Goal: Task Accomplishment & Management: Use online tool/utility

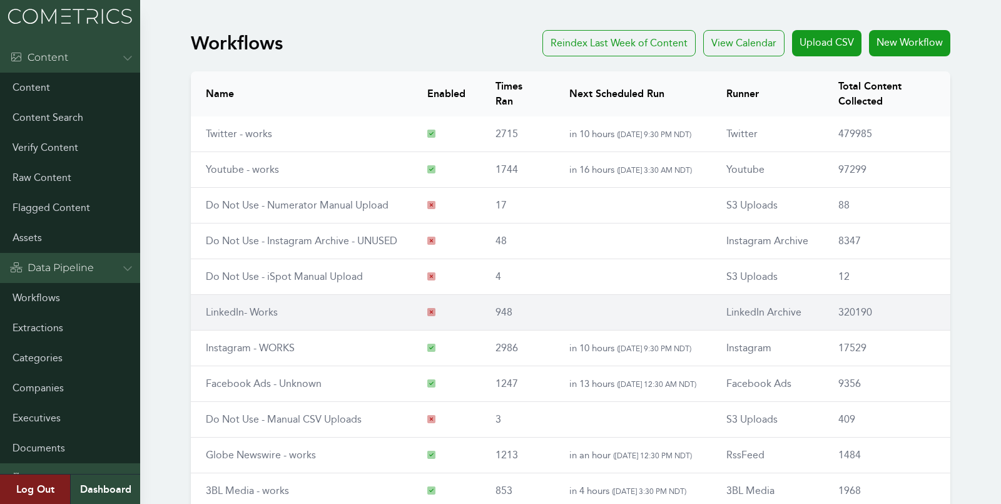
click at [233, 310] on link "LinkedIn- Works" at bounding box center [242, 312] width 72 height 12
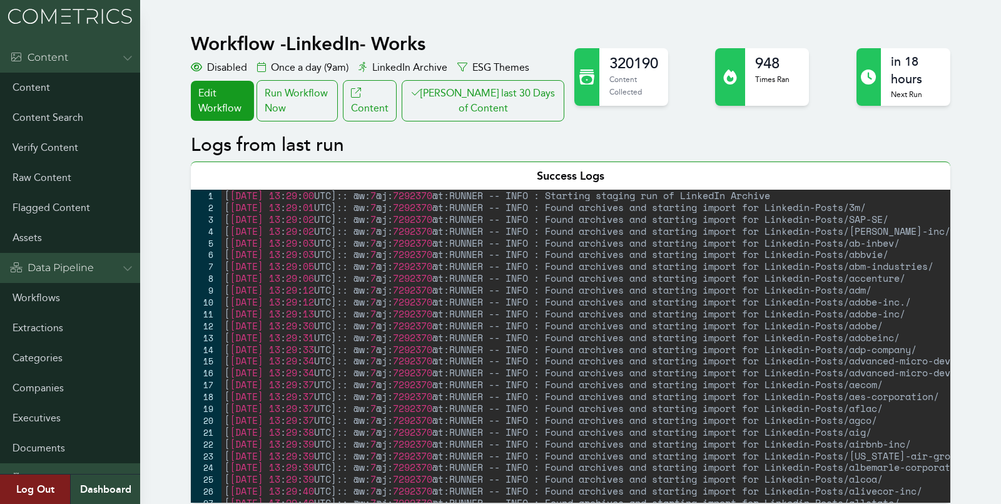
click at [430, 111] on button "[PERSON_NAME] last 30 Days of Content" at bounding box center [483, 100] width 163 height 41
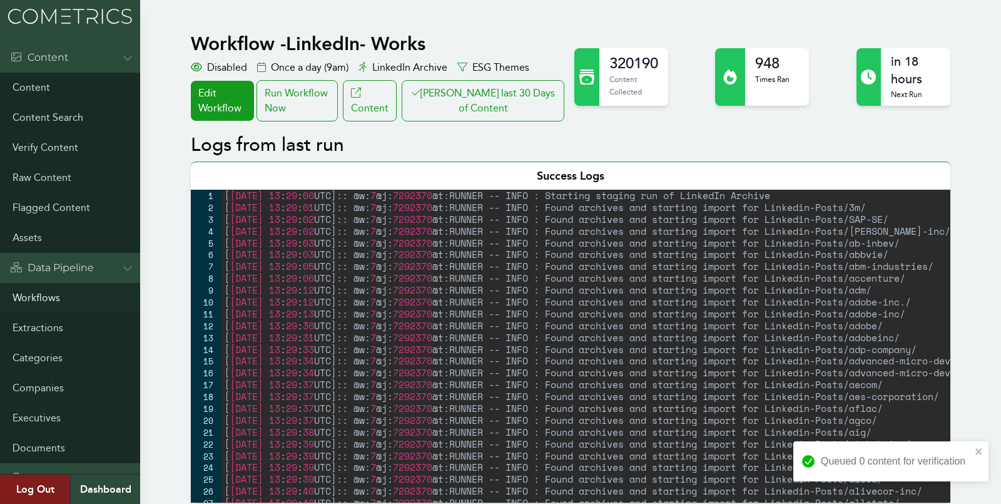
click at [44, 297] on link "Workflows" at bounding box center [70, 298] width 140 height 30
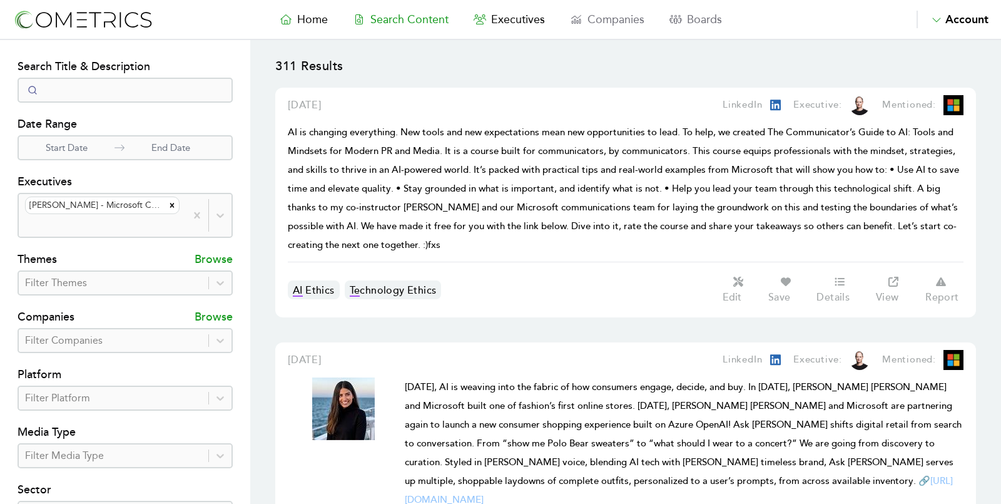
select select "50"
click at [86, 22] on img at bounding box center [83, 19] width 141 height 23
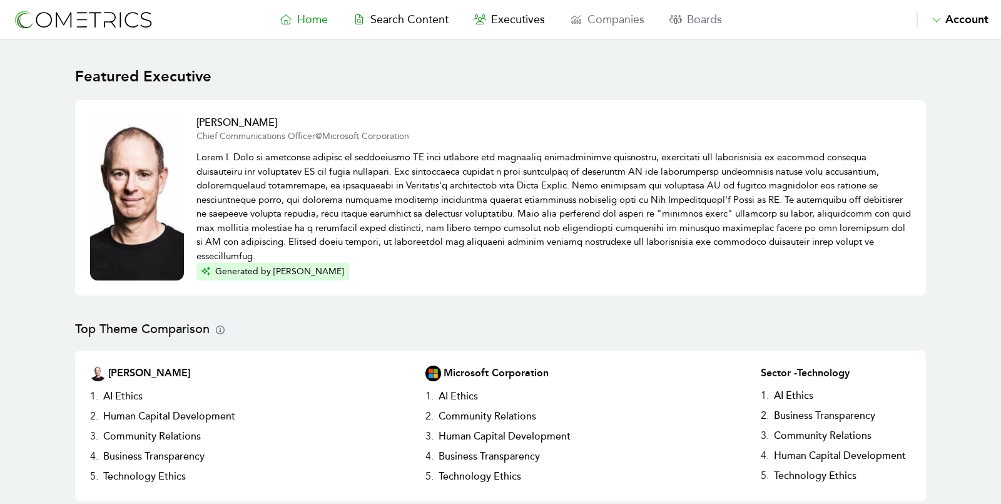
click at [399, 5] on nav "Home Search Content Executives Companies Boards Saved Alerts Nominate Account A…" at bounding box center [500, 20] width 1001 height 40
click at [404, 23] on span "Search Content" at bounding box center [409, 20] width 78 height 14
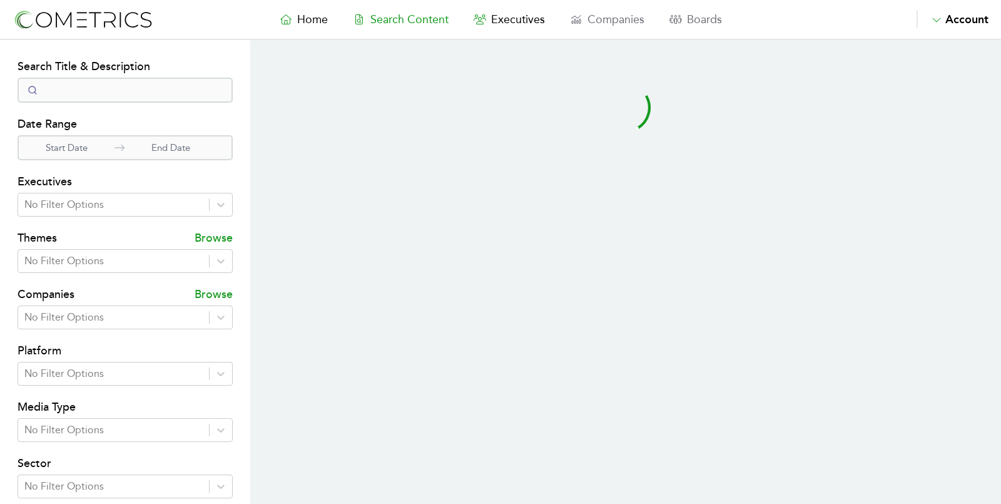
select select "50"
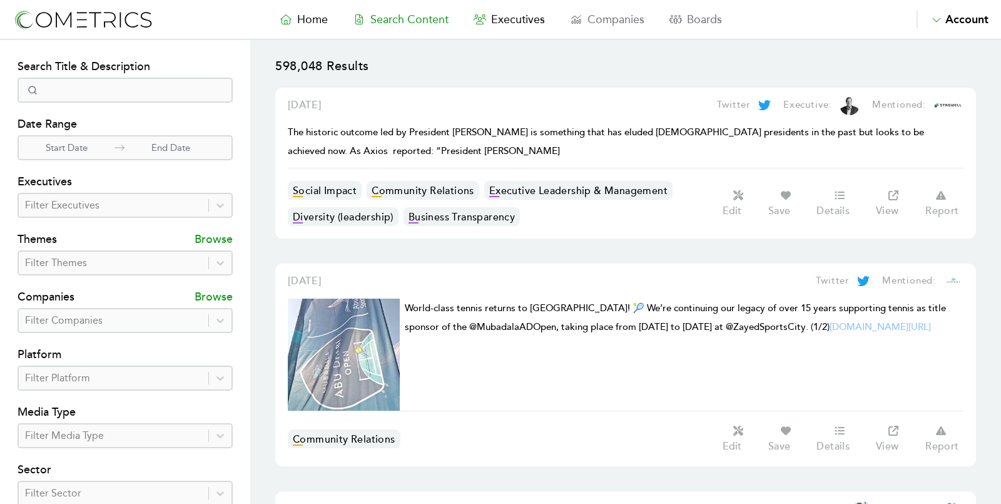
click at [111, 4] on nav "Home Search Content Executives Companies Boards Saved Alerts Nominate Account A…" at bounding box center [500, 20] width 1001 height 40
click at [106, 18] on img at bounding box center [83, 19] width 141 height 23
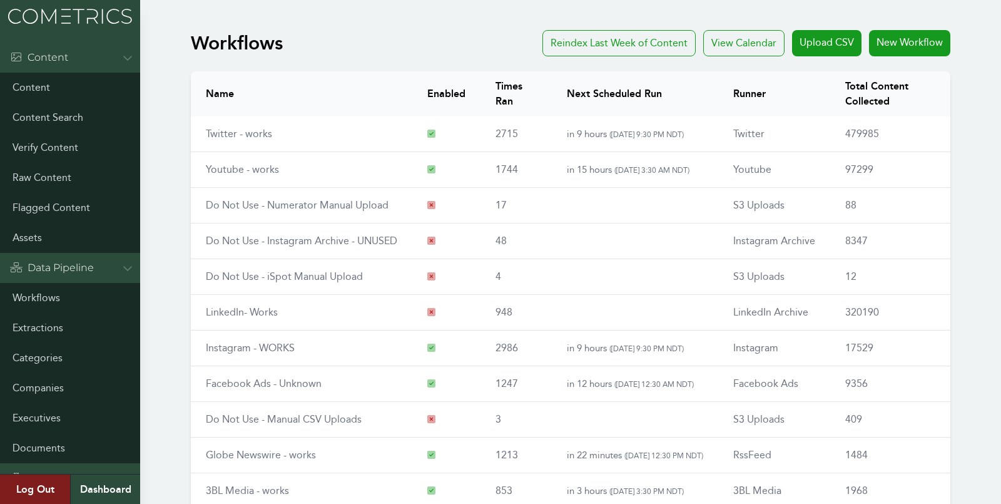
scroll to position [142, 0]
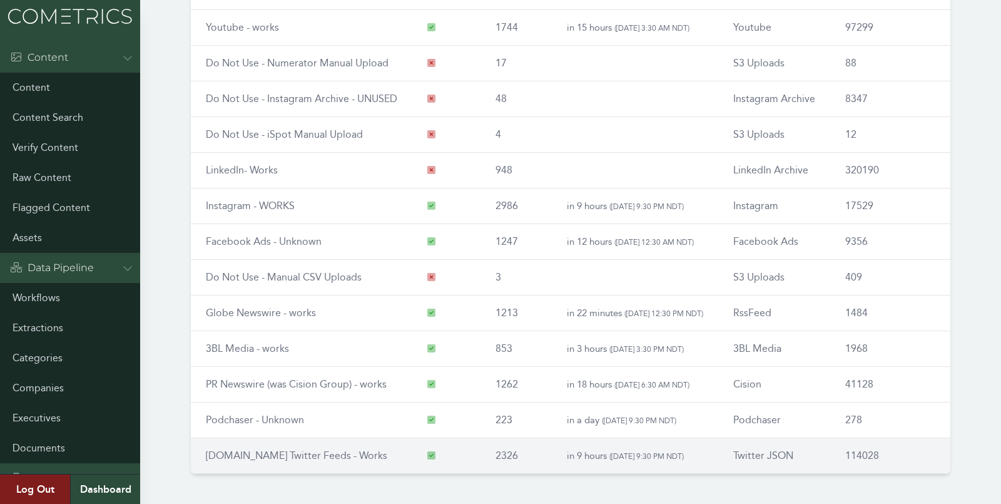
click at [243, 450] on link "RSS.app Twitter Feeds - Works" at bounding box center [296, 455] width 181 height 12
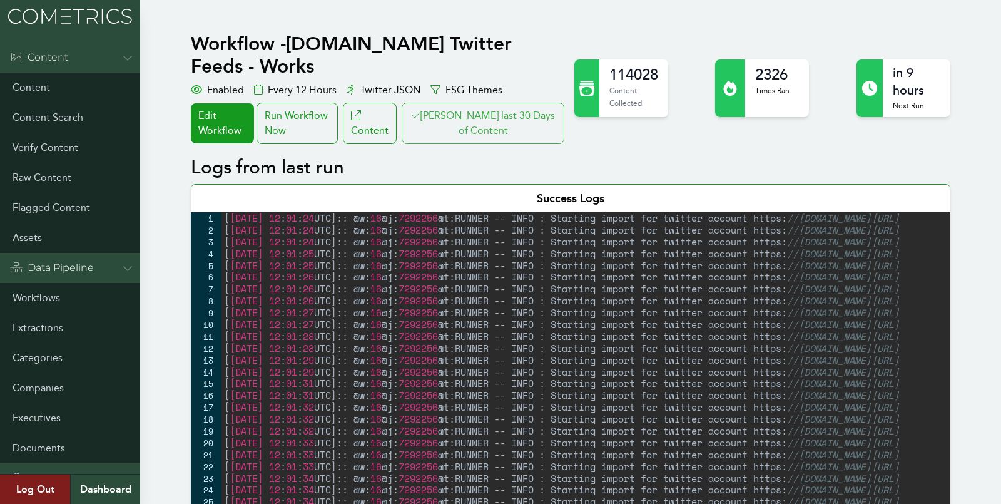
click at [521, 112] on button "Clair last 30 Days of Content" at bounding box center [483, 123] width 163 height 41
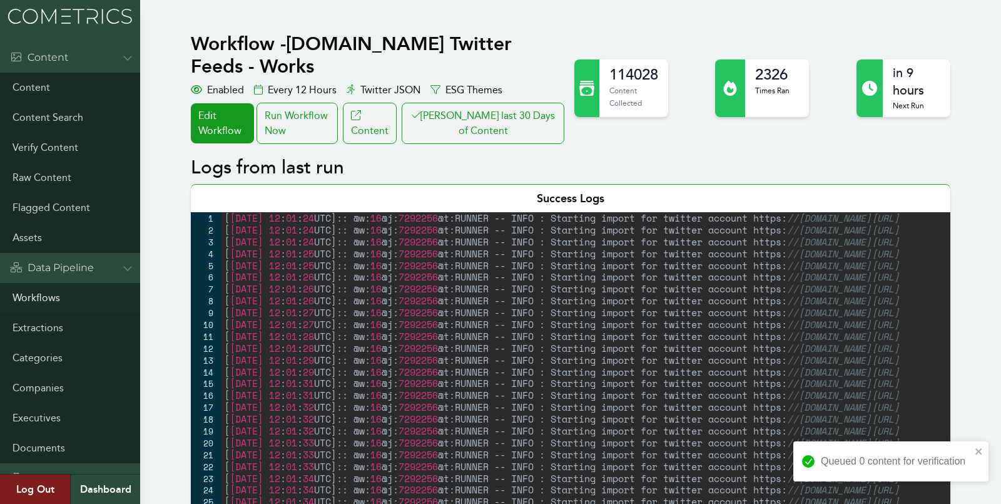
click at [41, 298] on link "Workflows" at bounding box center [70, 298] width 140 height 30
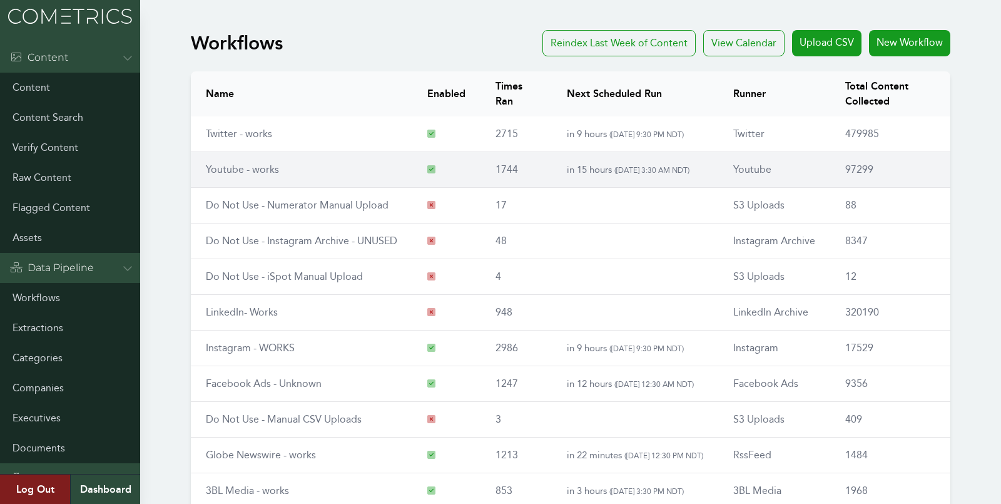
click at [225, 163] on link "Youtube - works" at bounding box center [242, 169] width 73 height 12
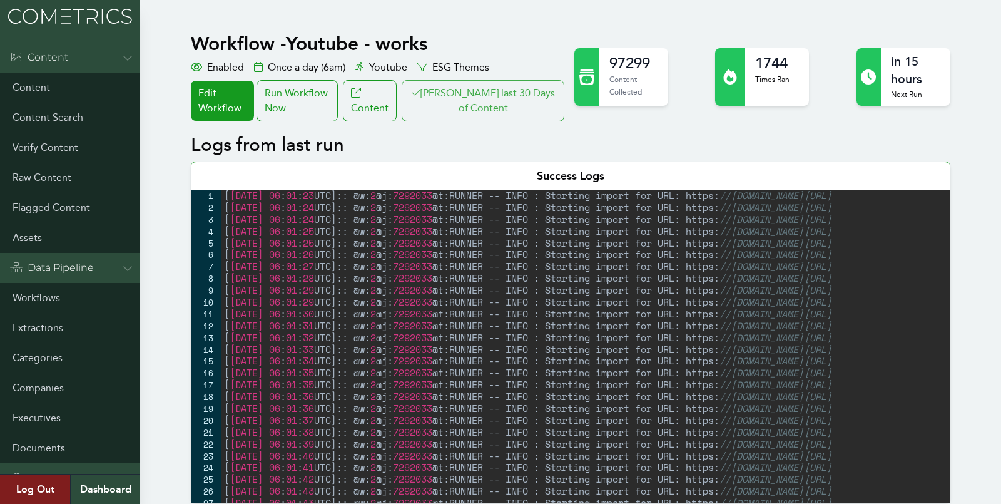
click at [479, 94] on button "[PERSON_NAME] last 30 Days of Content" at bounding box center [483, 100] width 163 height 41
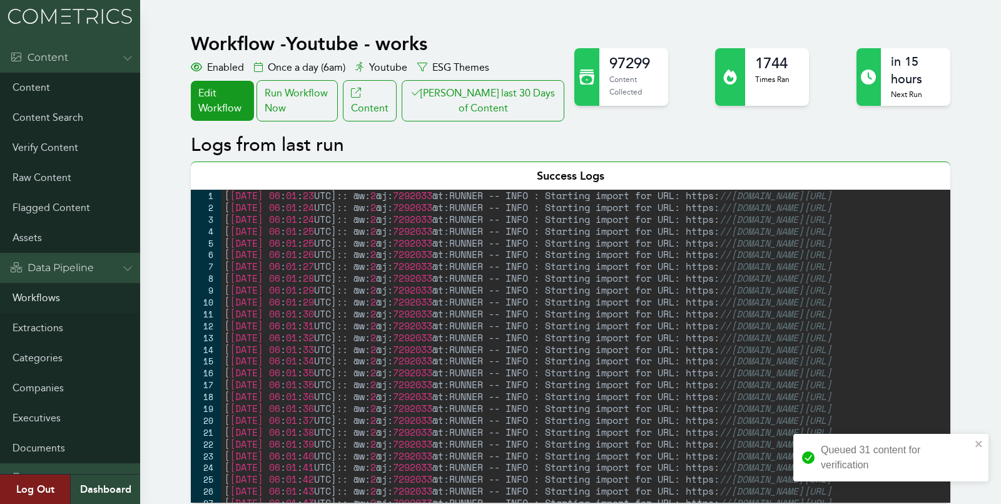
click at [51, 293] on link "Workflows" at bounding box center [70, 298] width 140 height 30
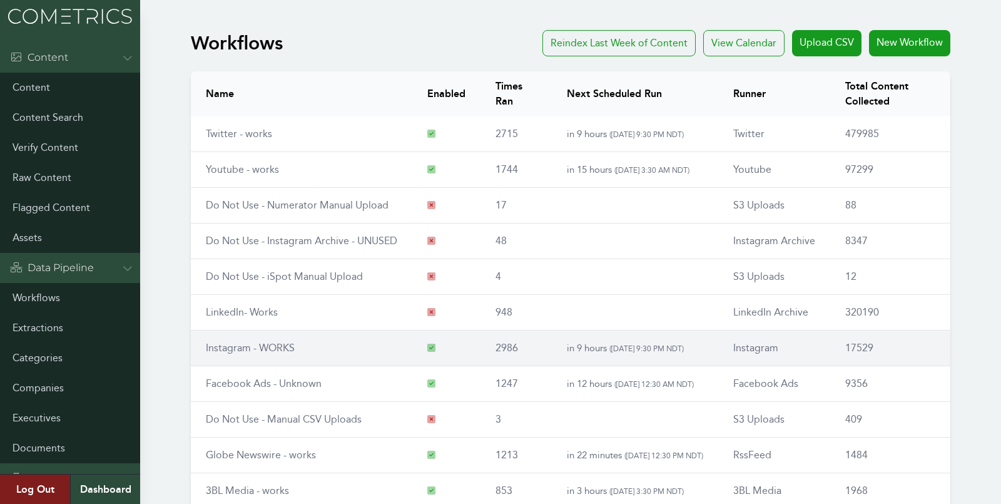
click at [243, 343] on link "Instagram - WORKS" at bounding box center [250, 348] width 89 height 12
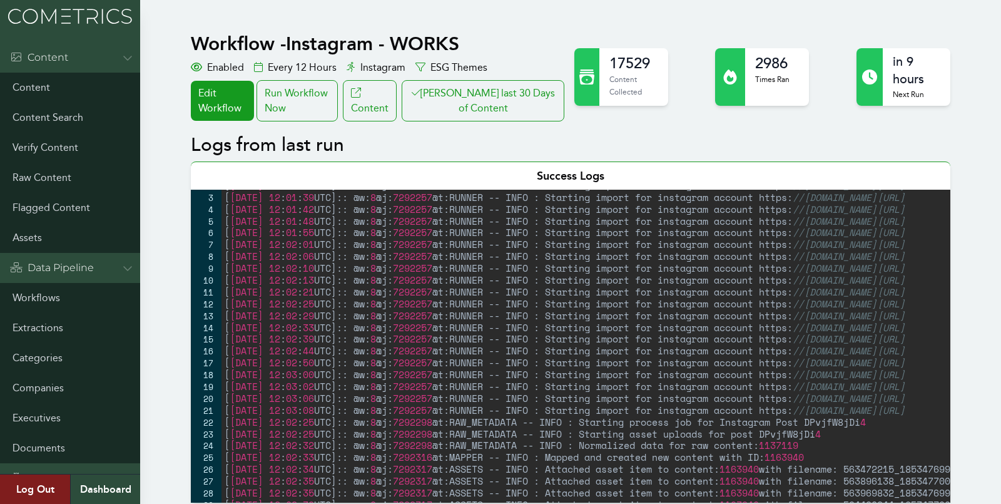
scroll to position [235, 0]
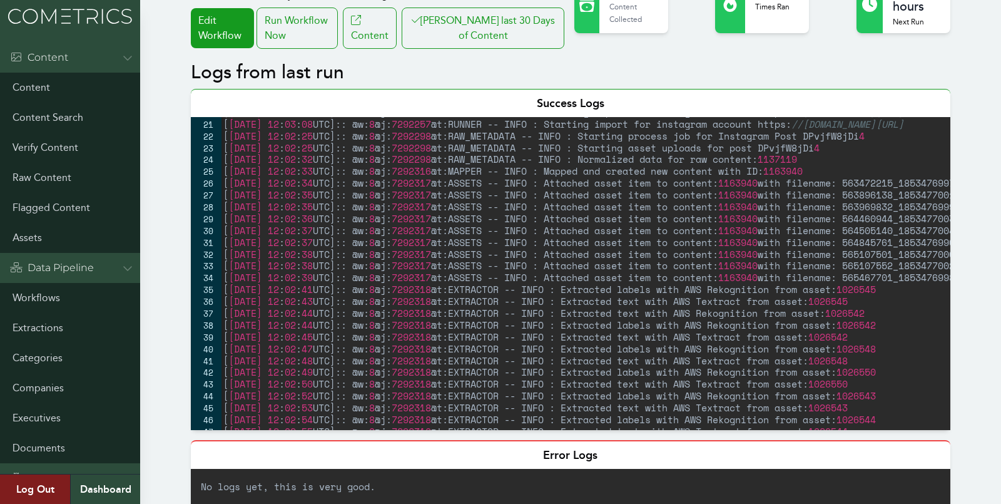
scroll to position [73, 0]
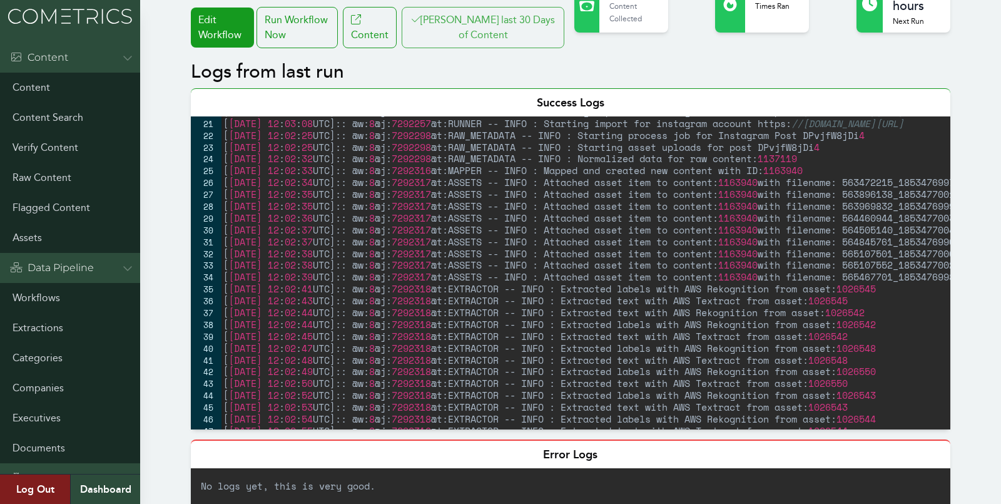
click at [484, 22] on button "[PERSON_NAME] last 30 Days of Content" at bounding box center [483, 27] width 163 height 41
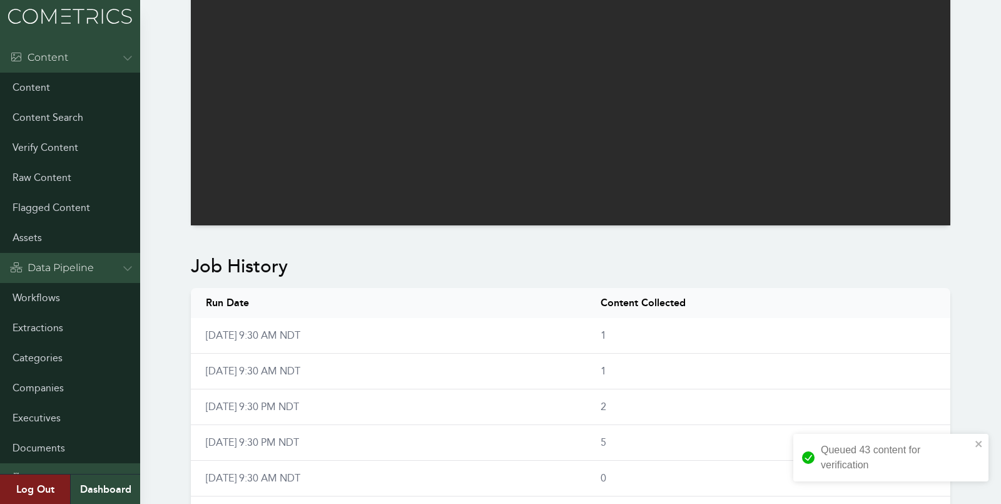
scroll to position [0, 0]
